Goal: Information Seeking & Learning: Learn about a topic

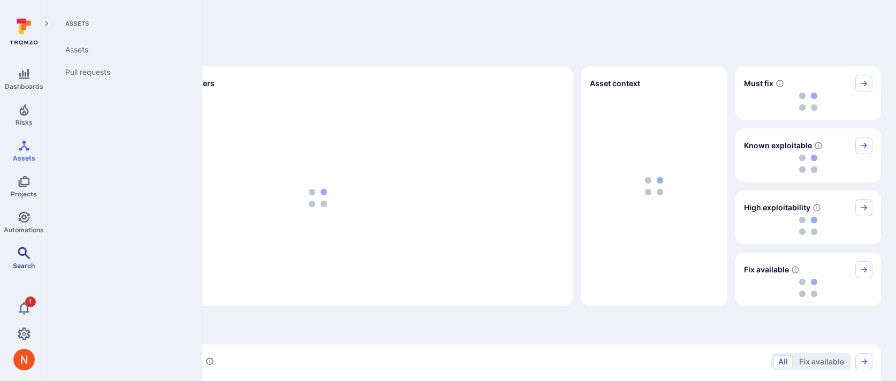
click at [28, 251] on icon "Search" at bounding box center [24, 253] width 13 height 13
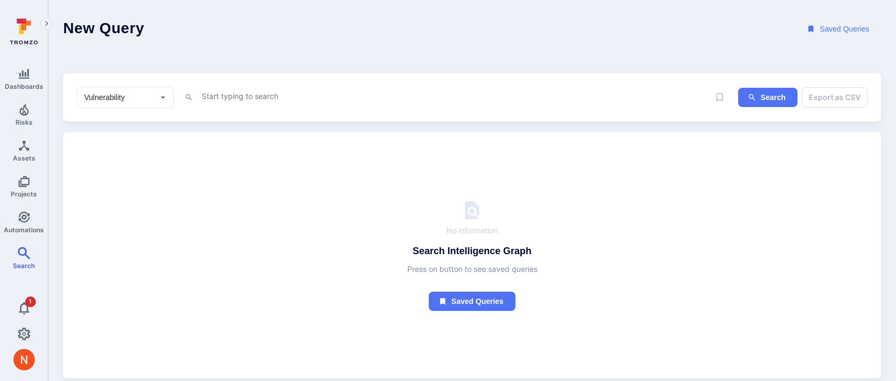
click at [123, 103] on div "Vulnerability ​" at bounding box center [125, 97] width 97 height 21
click at [118, 170] on li "Asset" at bounding box center [125, 174] width 96 height 18
type input "Asset"
click at [232, 101] on textarea "Intelligence Graph search area" at bounding box center [455, 95] width 508 height 13
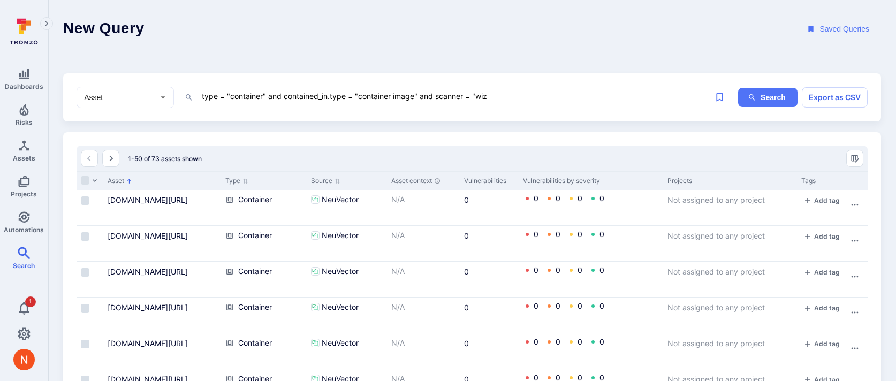
type textarea "type = "container" and contained_in.type = "container image" and scanner = "wiz""
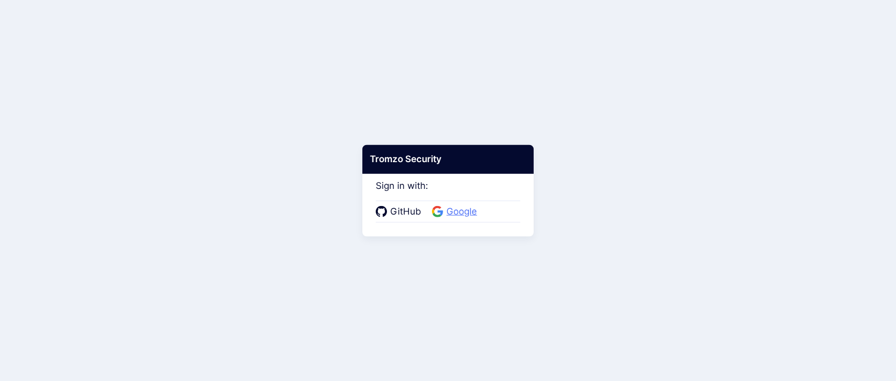
click at [459, 214] on span "Google" at bounding box center [461, 212] width 37 height 14
